Goal: Check status: Check status

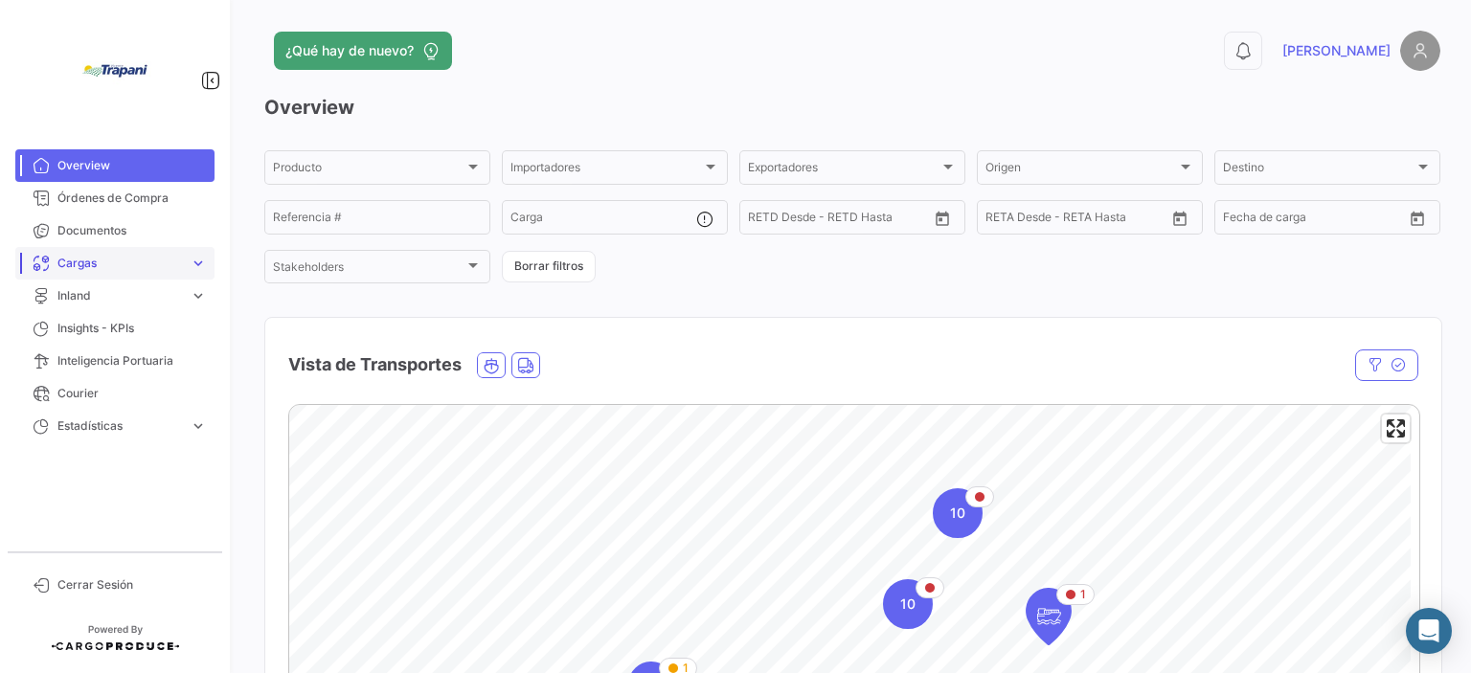
click at [100, 257] on span "Cargas" at bounding box center [119, 263] width 125 height 17
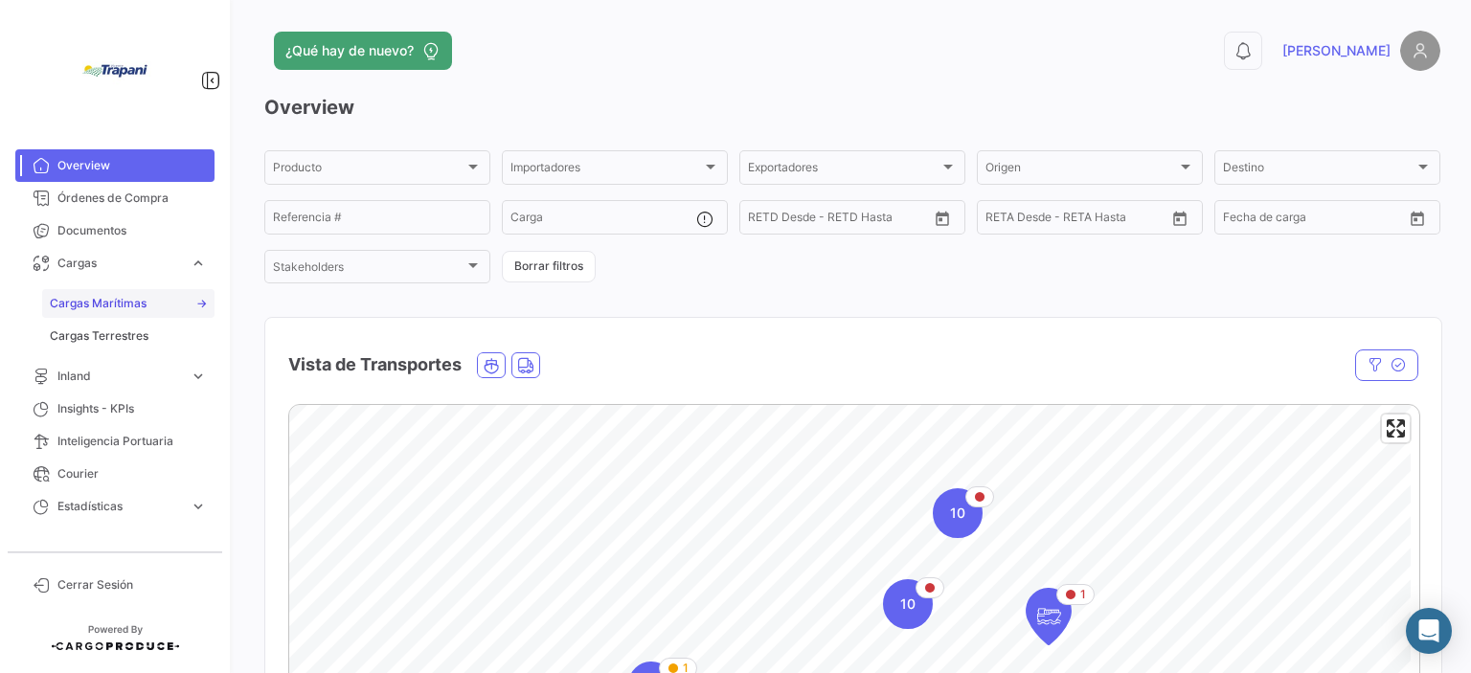
click at [141, 306] on span "Cargas Marítimas" at bounding box center [98, 303] width 97 height 17
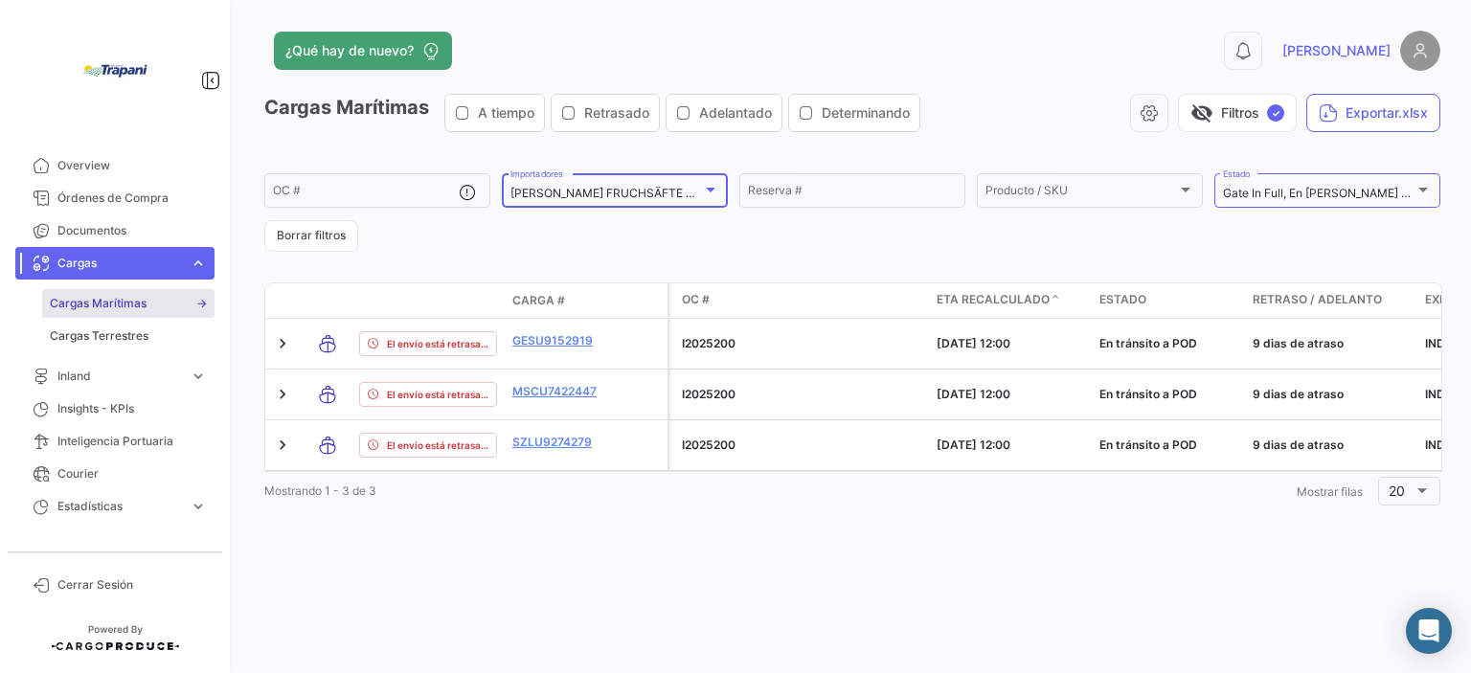
click at [709, 190] on div at bounding box center [711, 190] width 10 height 5
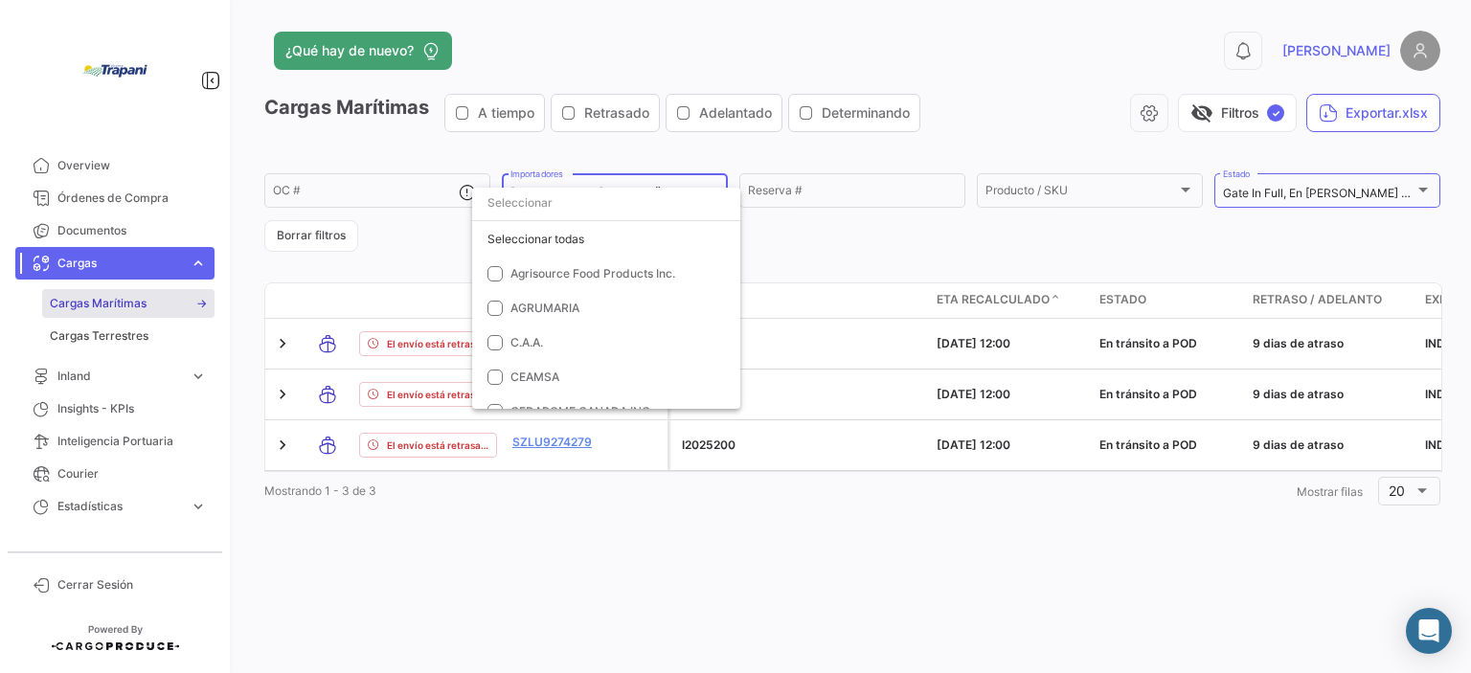
scroll to position [858, 0]
click at [1066, 239] on div at bounding box center [735, 336] width 1471 height 673
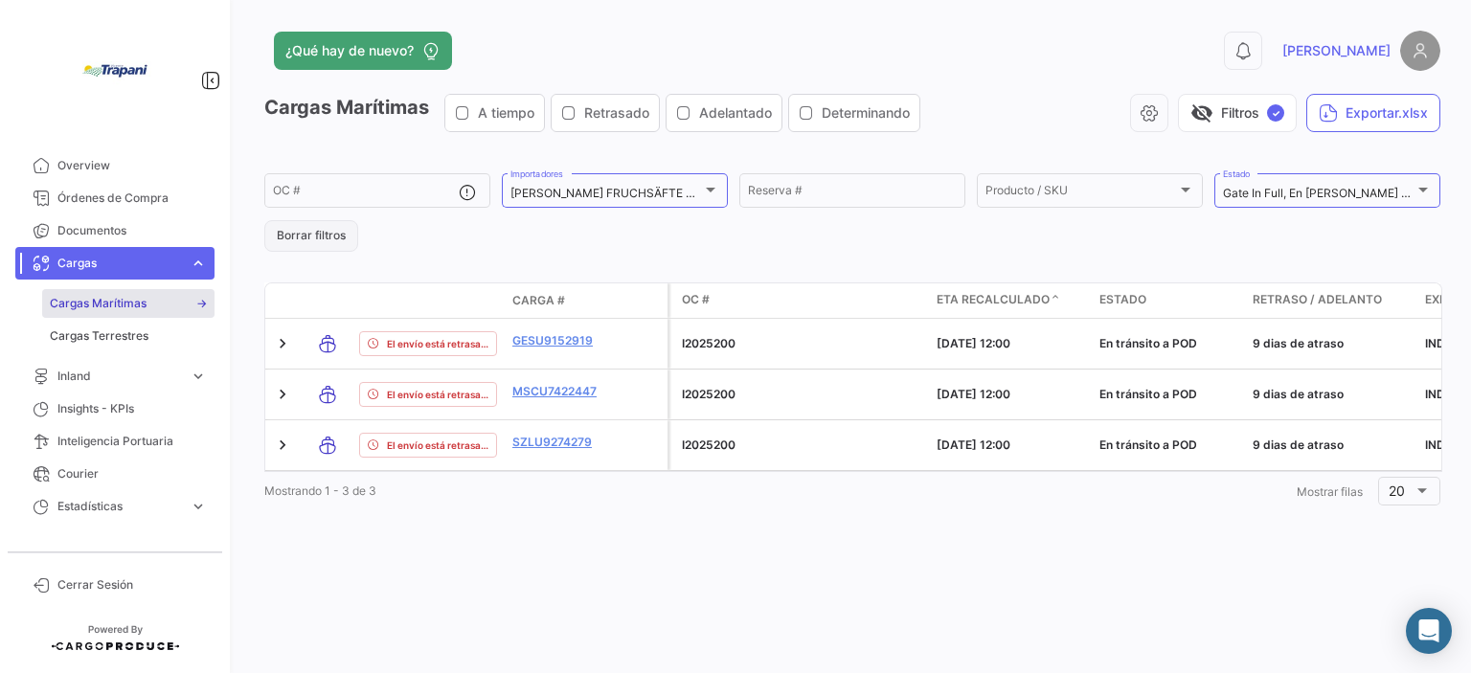
click at [306, 240] on button "Borrar filtros" at bounding box center [311, 236] width 94 height 32
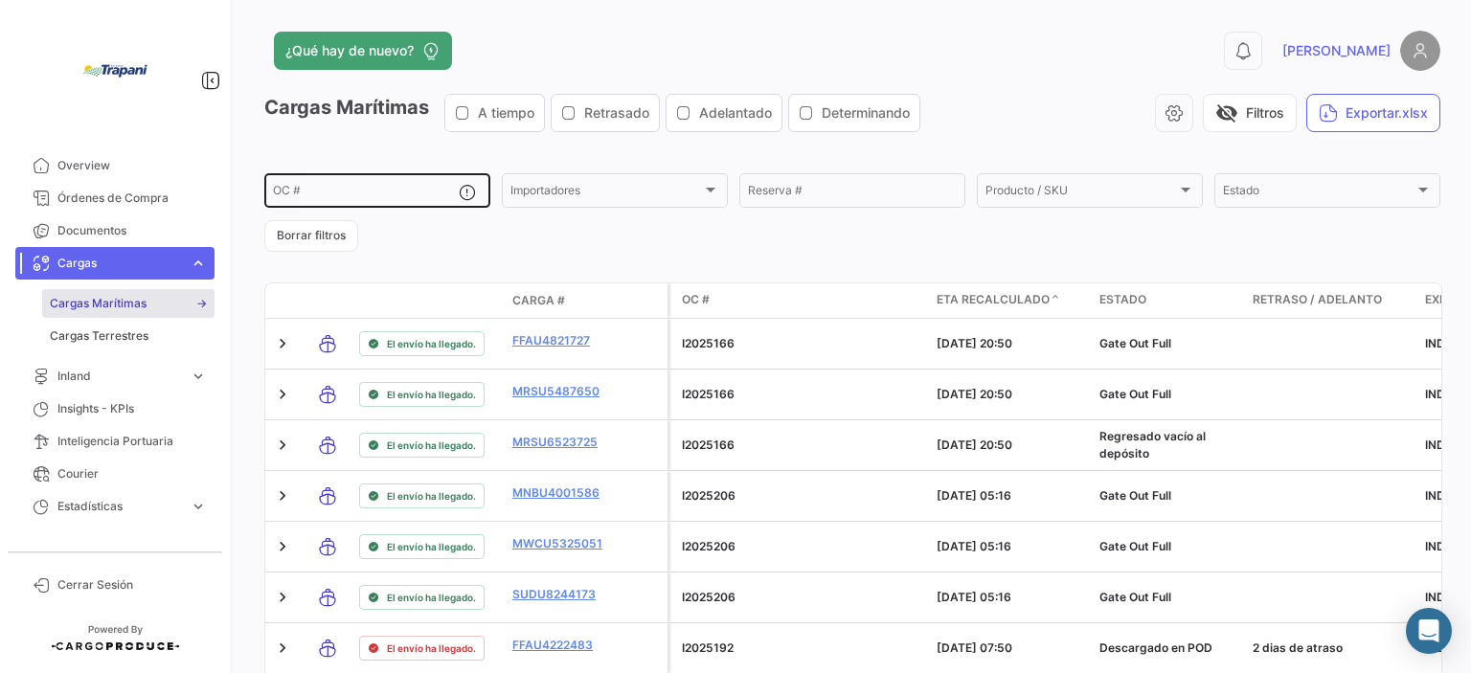
click at [369, 177] on div "OC #" at bounding box center [366, 188] width 186 height 37
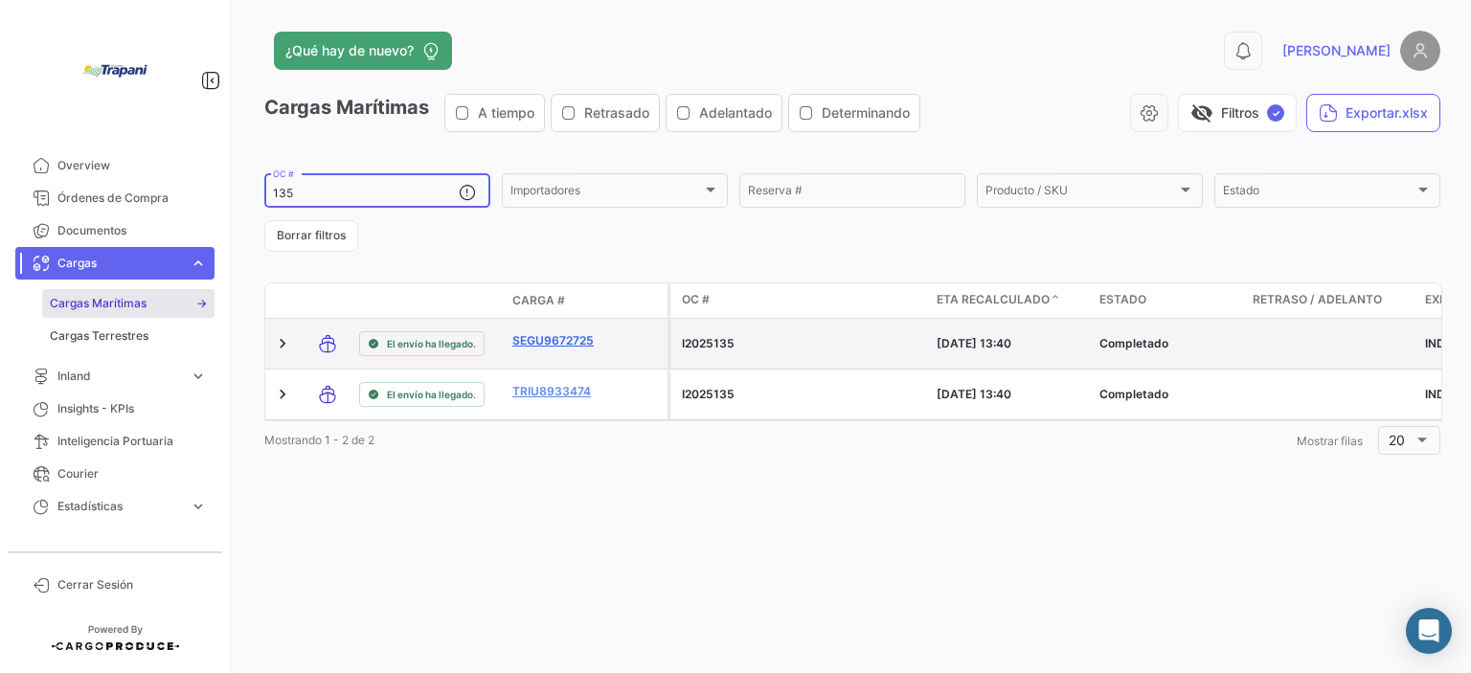
type input "135"
click at [550, 340] on link "SEGU9672725" at bounding box center [562, 340] width 100 height 17
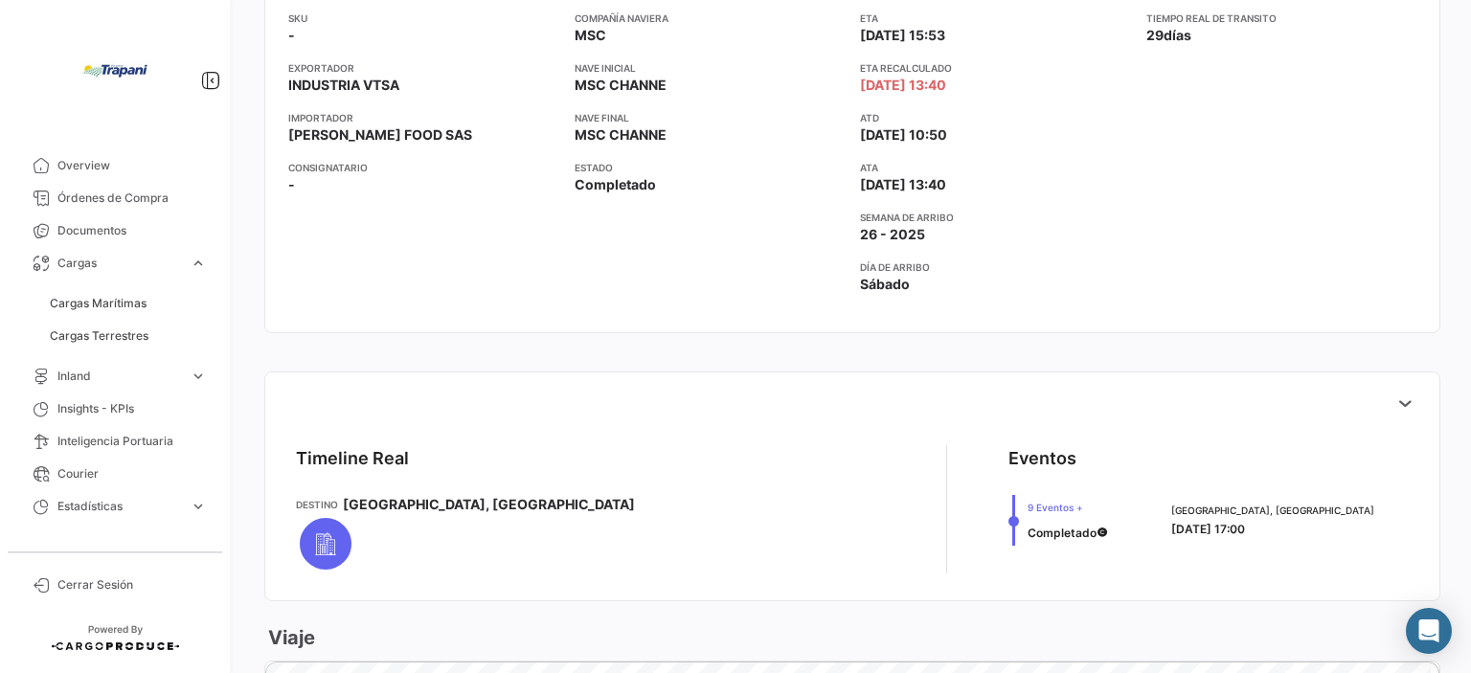
scroll to position [575, 0]
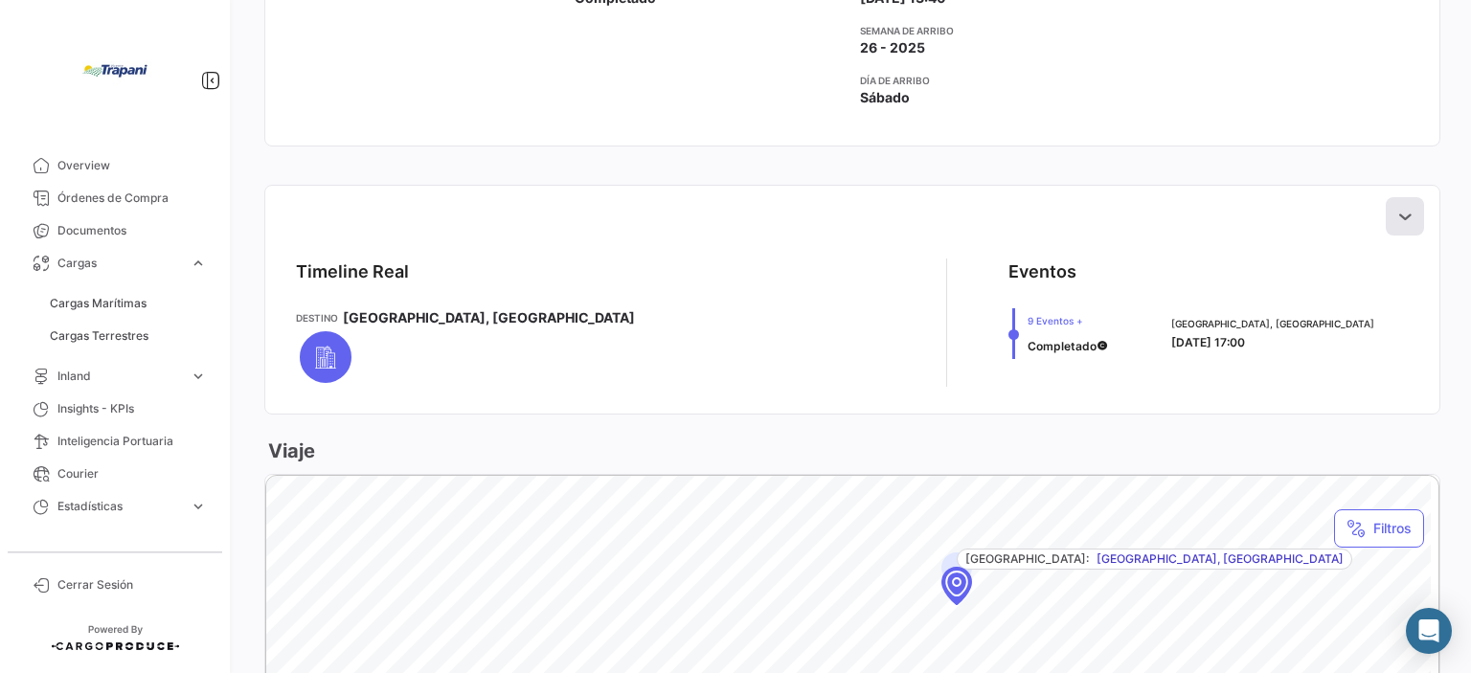
click at [1400, 219] on icon at bounding box center [1404, 216] width 19 height 19
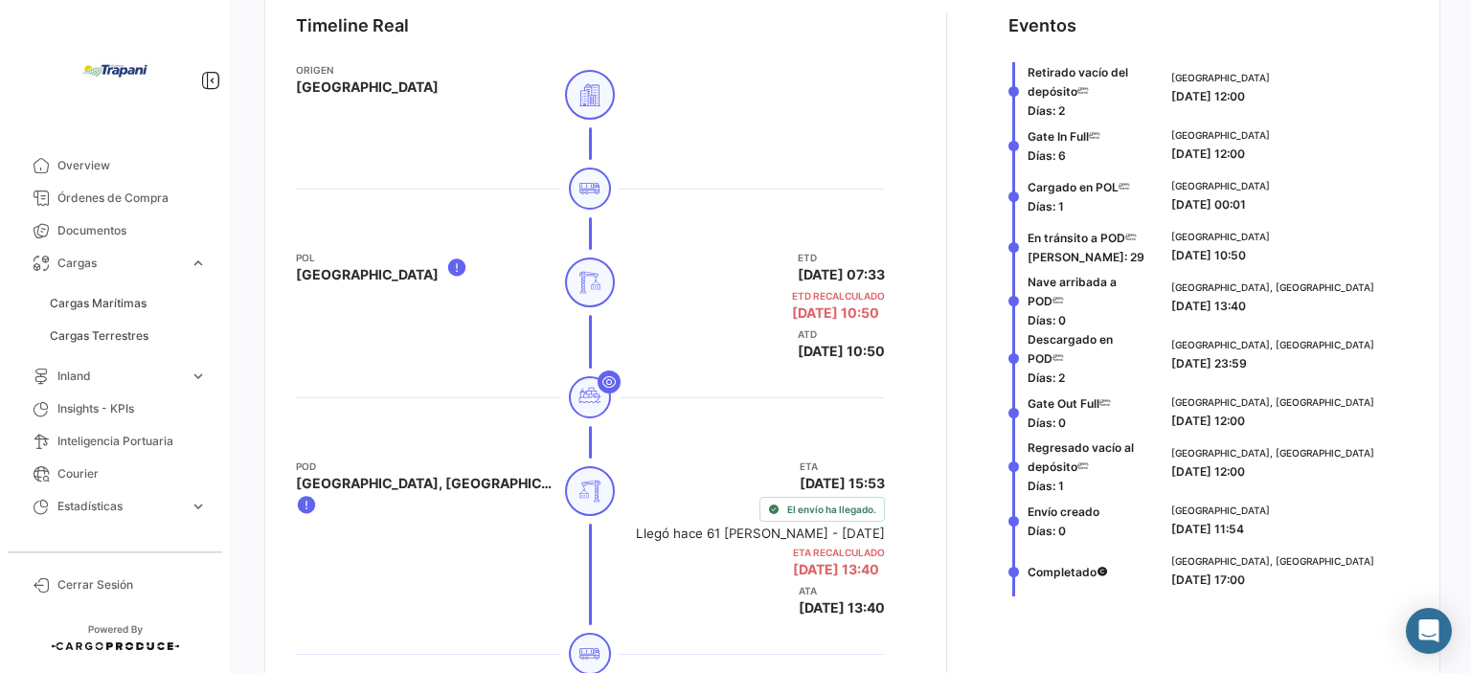
scroll to position [862, 0]
